Goal: Information Seeking & Learning: Get advice/opinions

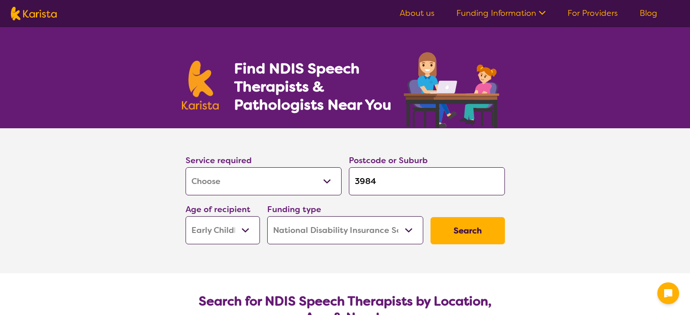
select select "[MEDICAL_DATA]"
select select "EC"
select select "NDIS"
select select "[MEDICAL_DATA]"
select select "EC"
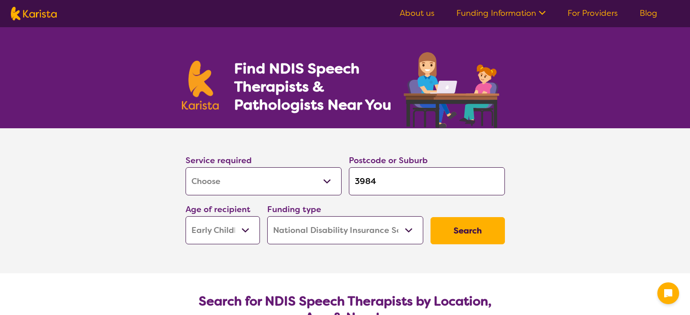
select select "NDIS"
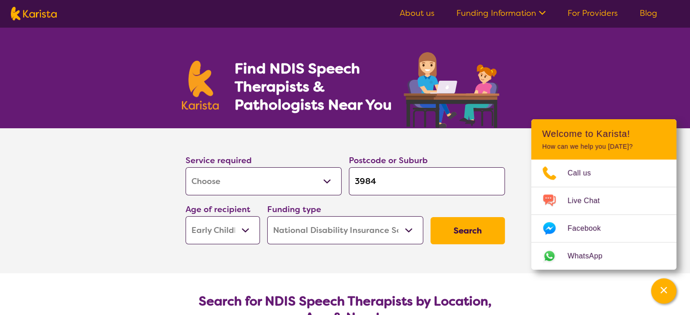
drag, startPoint x: 0, startPoint y: 0, endPoint x: 347, endPoint y: 188, distance: 395.0
click at [347, 188] on div "Postcode or Suburb 3984" at bounding box center [426, 174] width 163 height 49
click at [235, 234] on select "Early Childhood - 0 to 9 Child - 10 to 11 Adolescent - 12 to 17 Adult - 18 to 6…" at bounding box center [222, 230] width 74 height 28
click at [185, 216] on select "Early Childhood - 0 to 9 Child - 10 to 11 Adolescent - 12 to 17 Adult - 18 to 6…" at bounding box center [222, 230] width 74 height 28
click at [230, 230] on select "Early Childhood - 0 to 9 Child - 10 to 11 Adolescent - 12 to 17 Adult - 18 to 6…" at bounding box center [222, 230] width 74 height 28
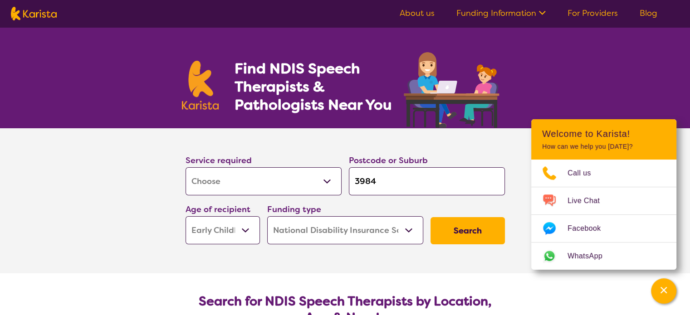
click at [302, 226] on select "Home Care Package (HCP) National Disability Insurance Scheme (NDIS) I don't know" at bounding box center [345, 230] width 156 height 28
click at [449, 236] on button "Search" at bounding box center [467, 230] width 74 height 27
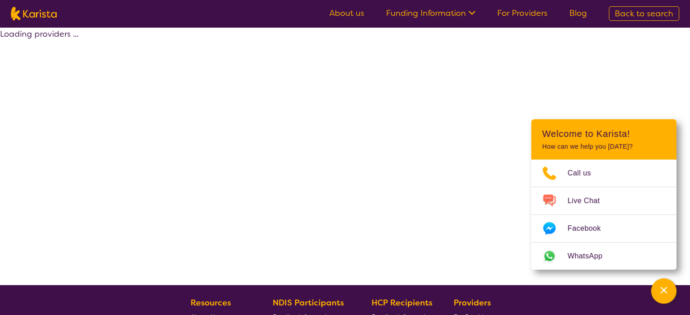
select select "by_score"
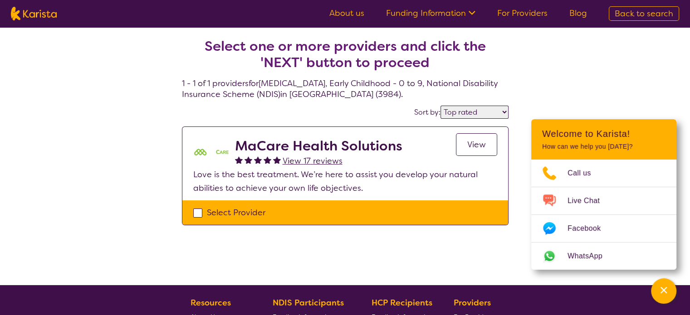
click at [317, 161] on span "View 17 reviews" at bounding box center [312, 161] width 60 height 11
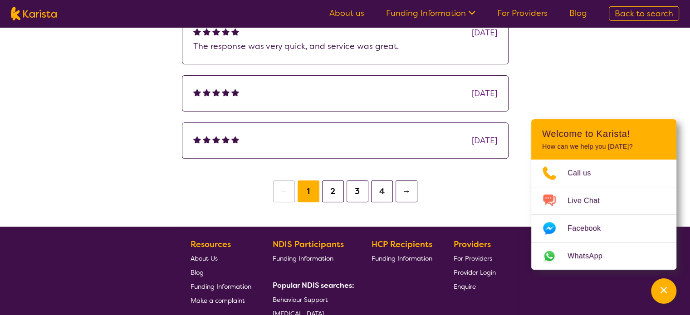
scroll to position [328, 0]
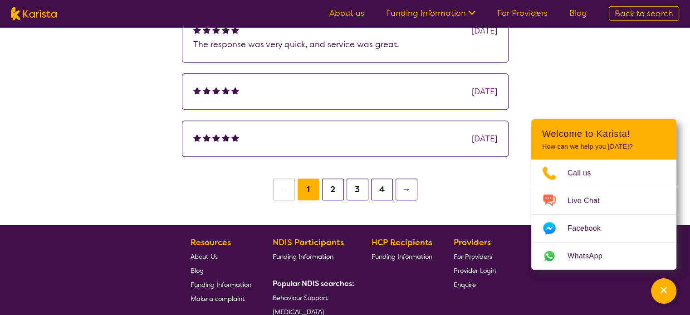
click at [406, 189] on button "→" at bounding box center [406, 190] width 22 height 22
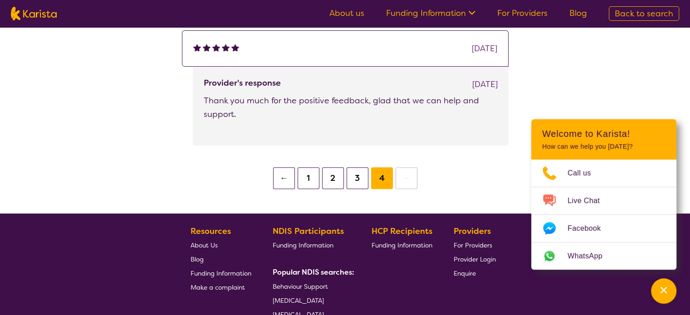
scroll to position [321, 0]
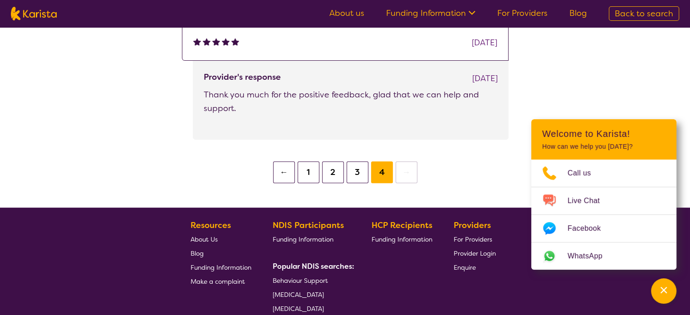
click at [332, 174] on button "2" at bounding box center [333, 172] width 22 height 22
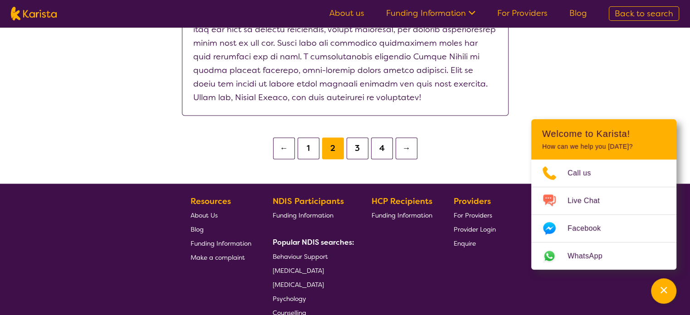
scroll to position [1295, 0]
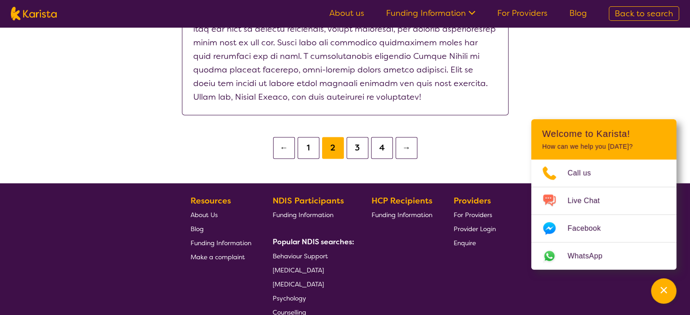
click at [355, 137] on button "3" at bounding box center [357, 148] width 22 height 22
